Goal: Obtain resource: Download file/media

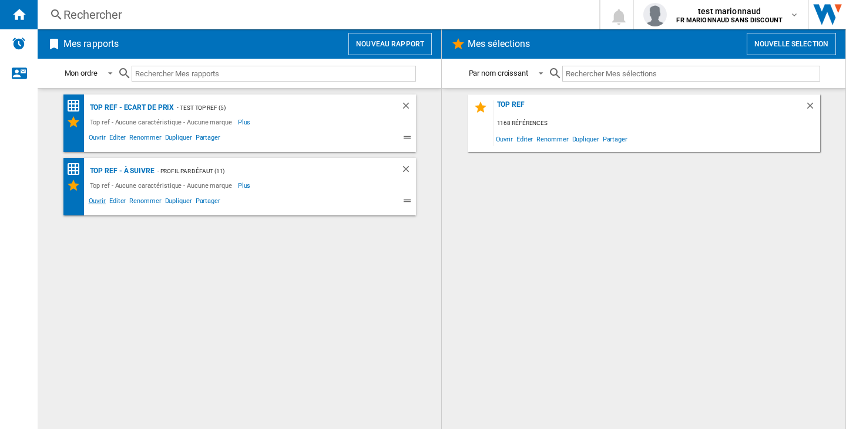
click at [100, 204] on span "Ouvrir" at bounding box center [97, 203] width 21 height 14
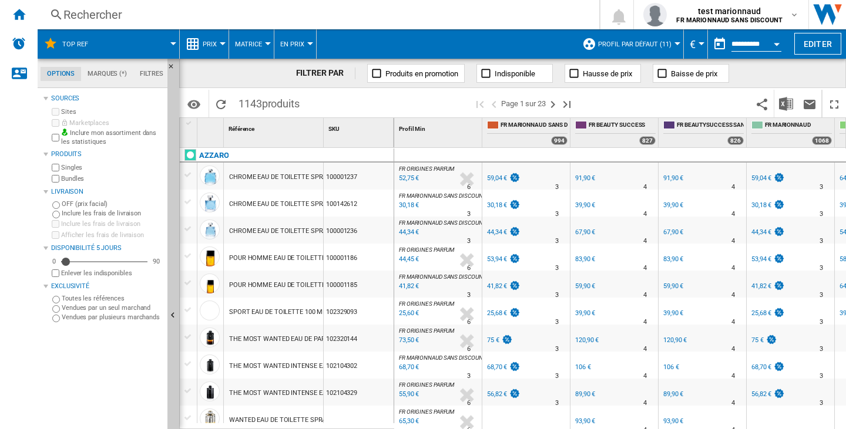
click at [280, 38] on button "En Prix" at bounding box center [295, 43] width 30 height 29
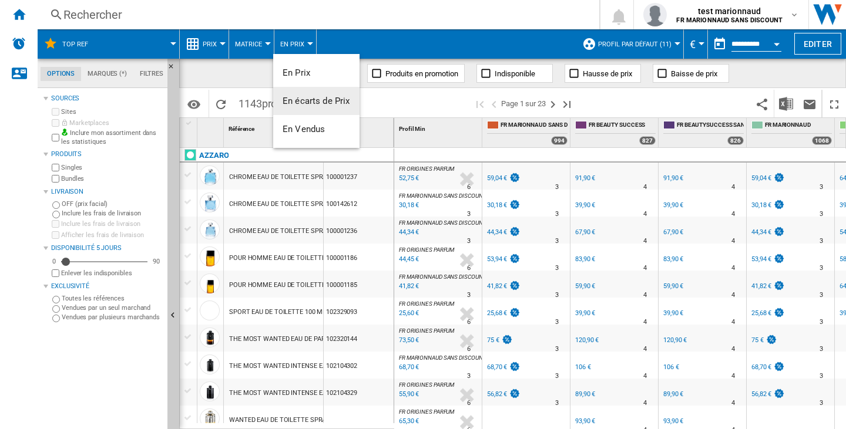
click at [305, 96] on span "En écarts de Prix" at bounding box center [317, 101] width 68 height 11
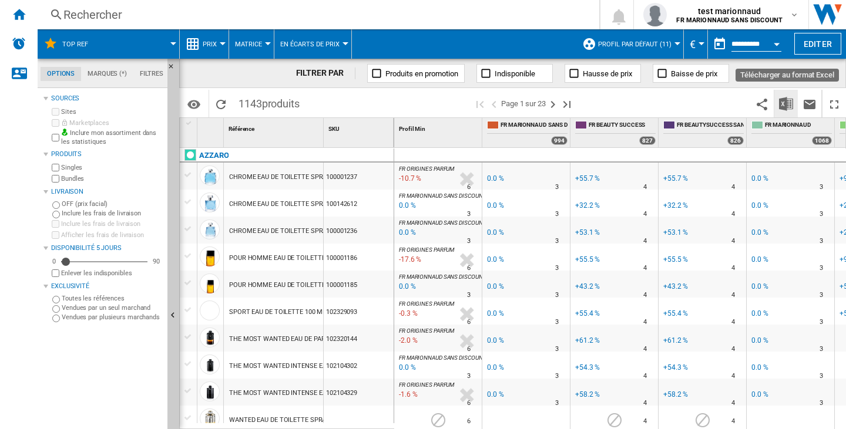
click at [782, 101] on img "Télécharger au format Excel" at bounding box center [786, 104] width 14 height 14
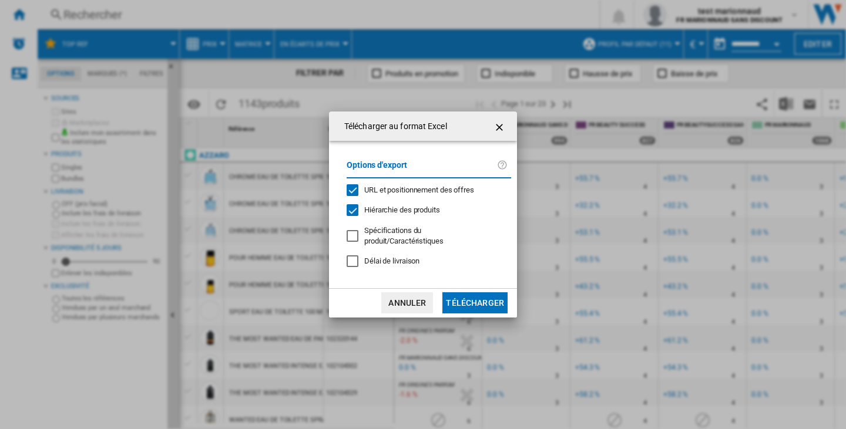
click at [374, 194] on span "URL et positionnement des offres" at bounding box center [419, 190] width 110 height 9
click at [377, 211] on span "Hiérarchie des produits" at bounding box center [402, 210] width 76 height 9
click at [476, 293] on button "Télécharger" at bounding box center [474, 303] width 65 height 21
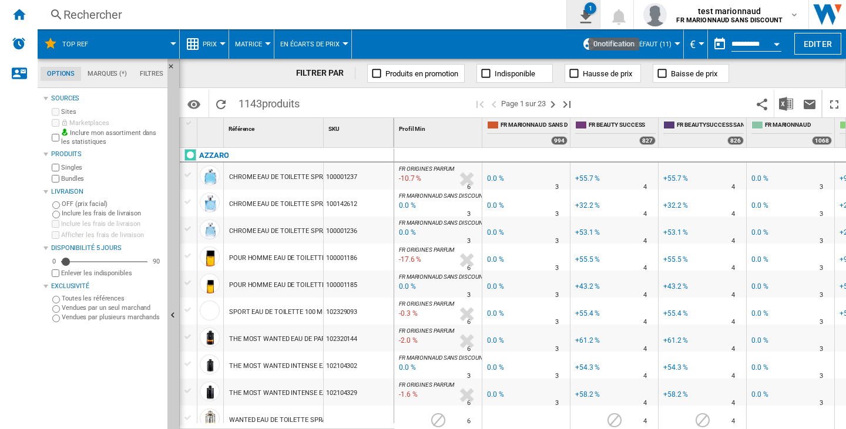
click at [580, 10] on ng-md-icon "1\a export" at bounding box center [583, 15] width 14 height 15
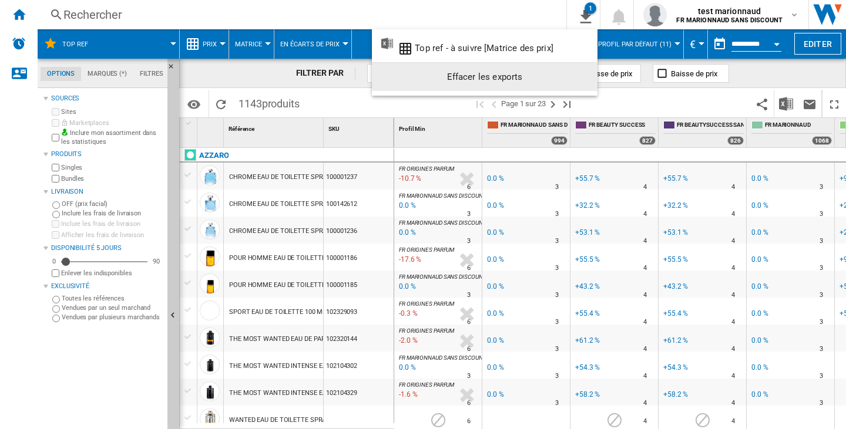
click at [583, 73] on div "Effacer les exports" at bounding box center [484, 76] width 207 height 21
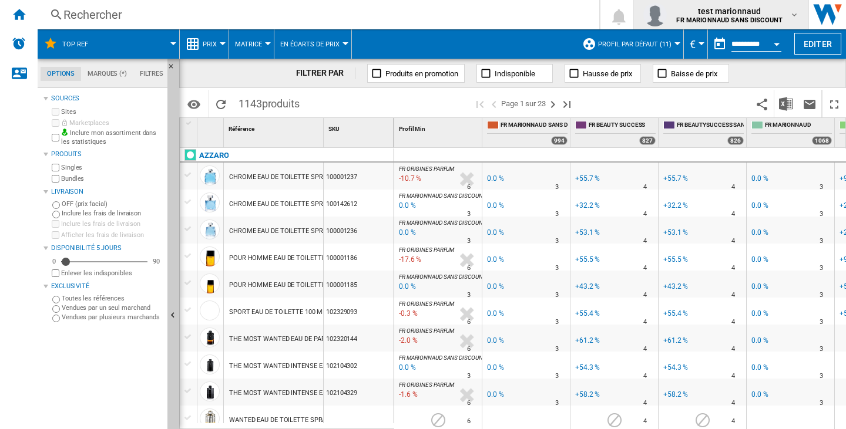
click at [700, 12] on span "test marionnaud" at bounding box center [729, 11] width 106 height 12
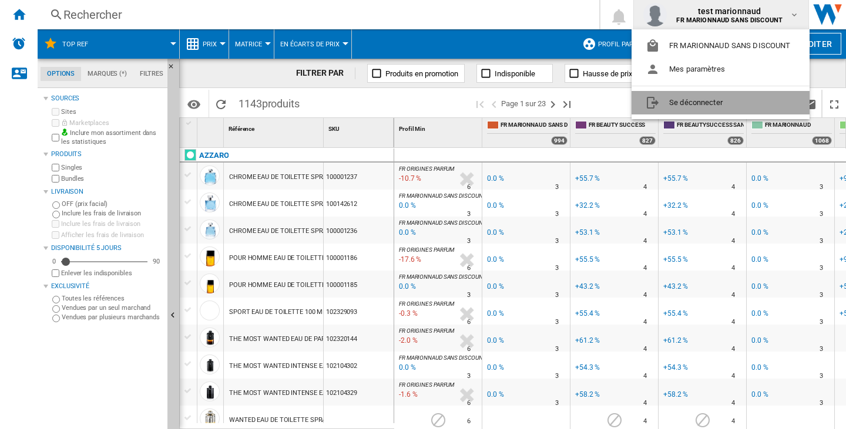
click at [715, 99] on button "Se déconnecter" at bounding box center [720, 102] width 178 height 23
